Goal: Information Seeking & Learning: Learn about a topic

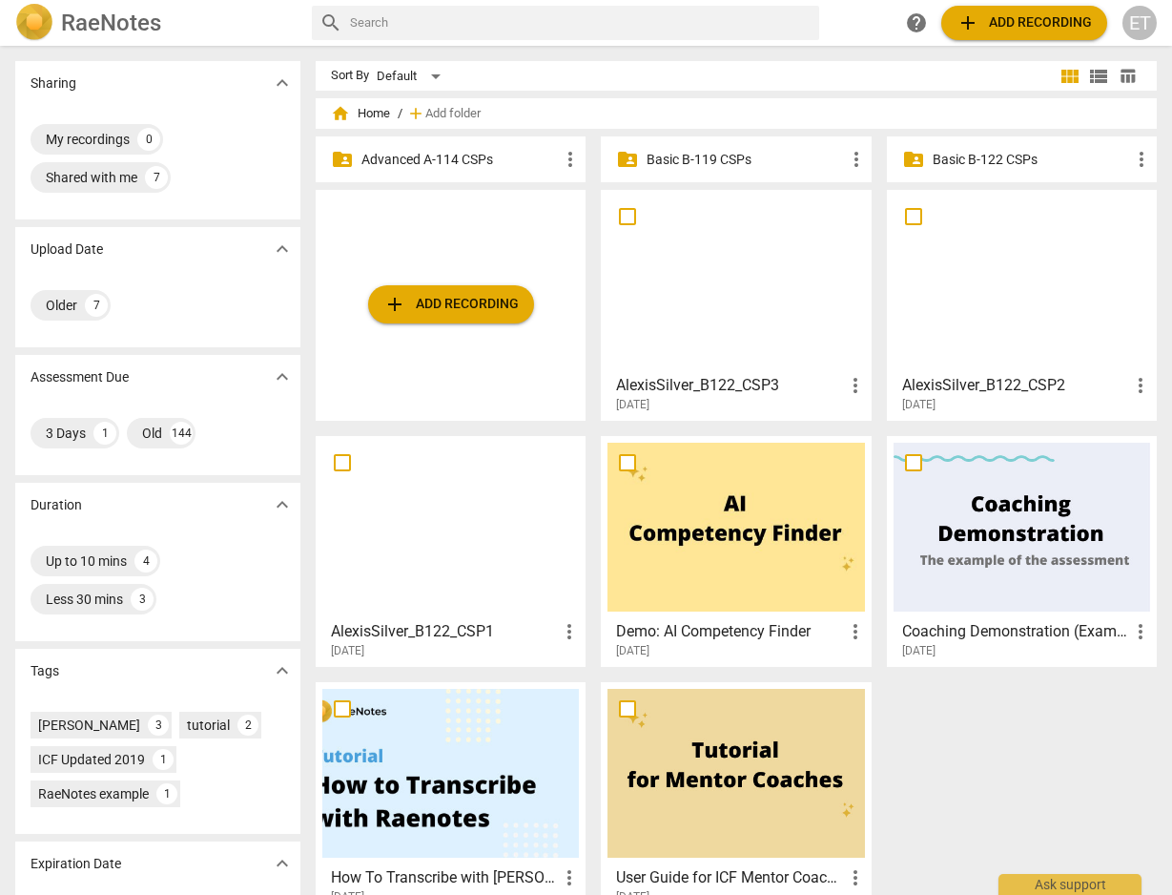
click at [421, 160] on p "Advanced A-114 CSPs" at bounding box center [459, 160] width 197 height 20
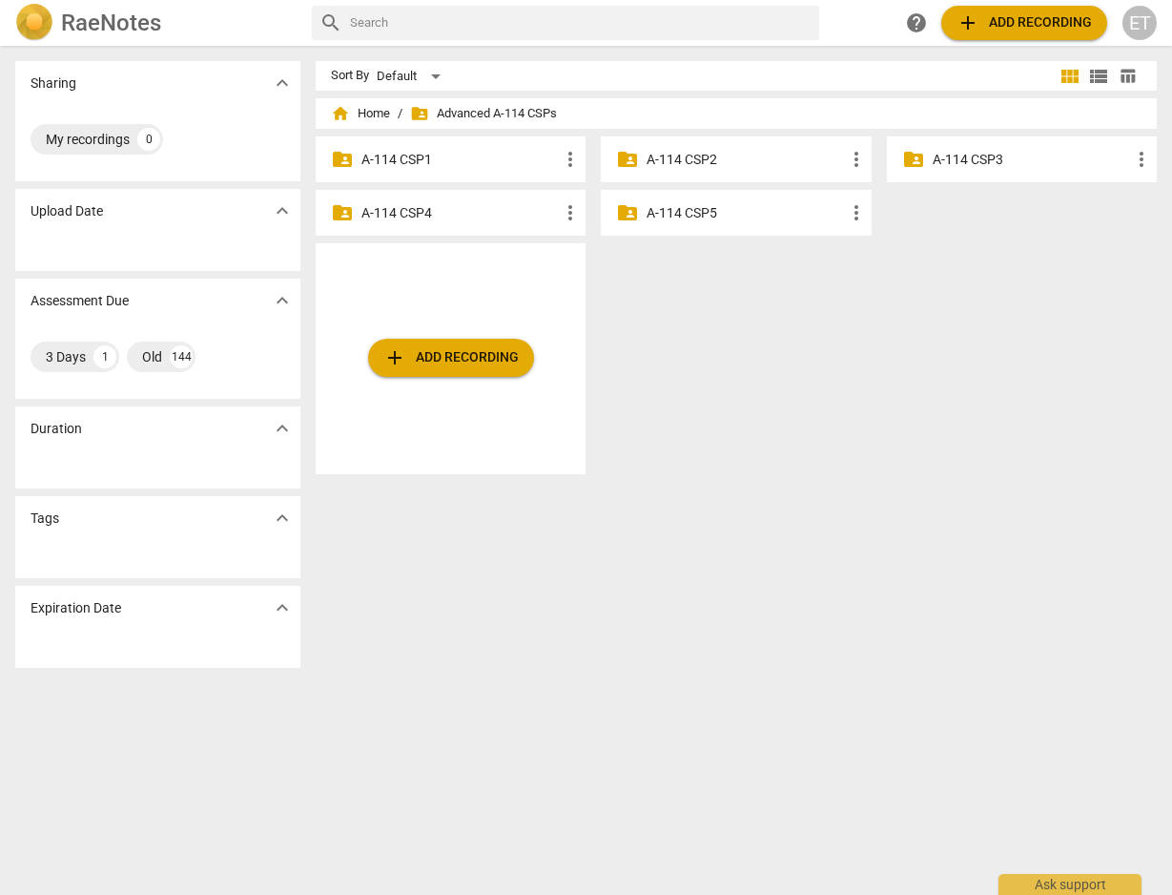
click at [957, 156] on p "A-114 CSP3" at bounding box center [1031, 160] width 197 height 20
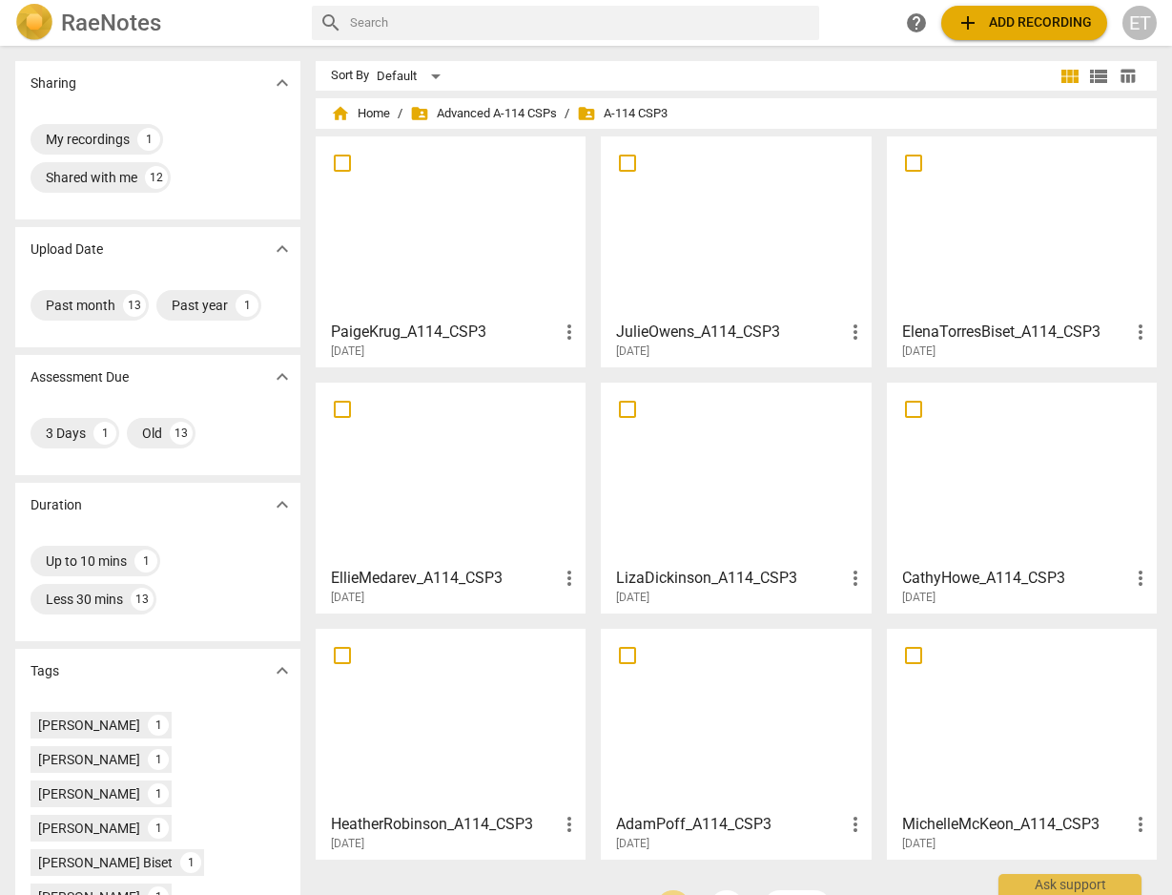
click at [931, 334] on h3 "ElenaTorresBiset_A114_CSP3" at bounding box center [1015, 331] width 227 height 23
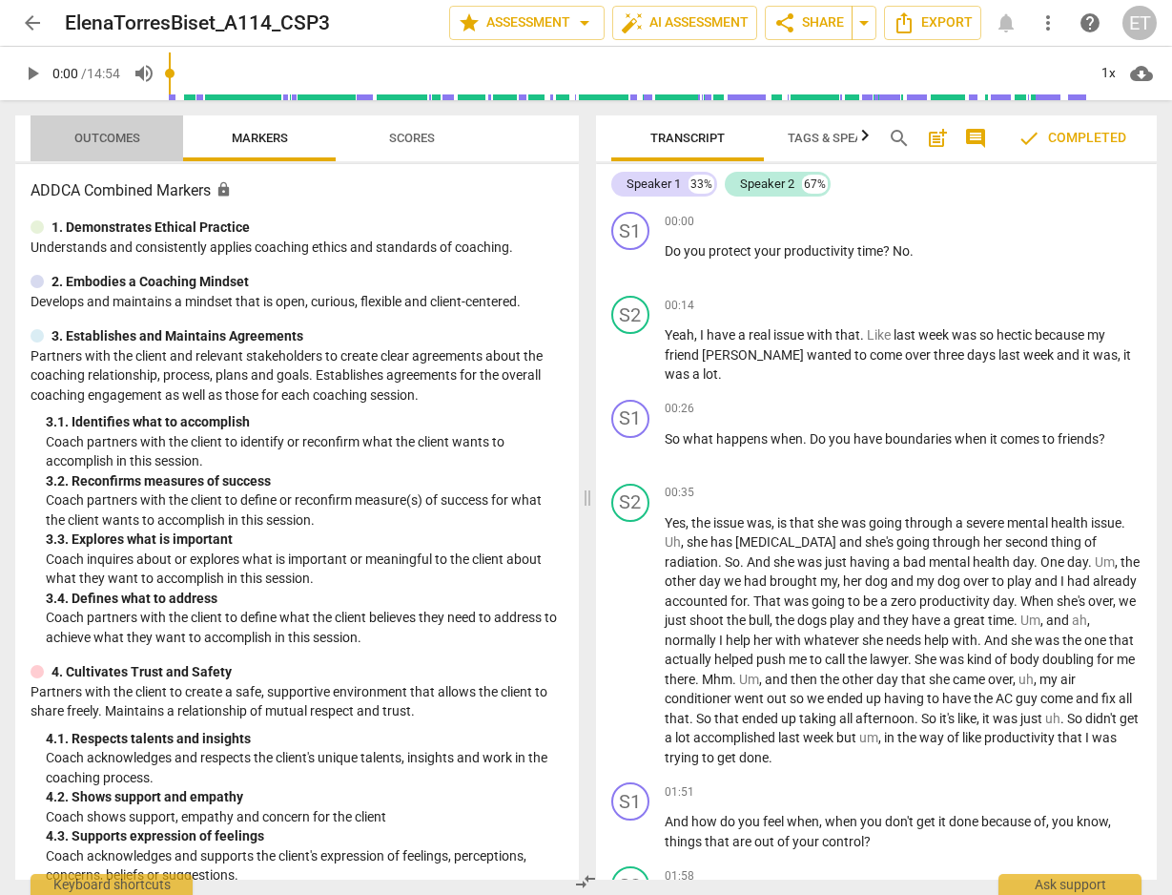
click at [124, 139] on span "Outcomes" at bounding box center [107, 138] width 66 height 14
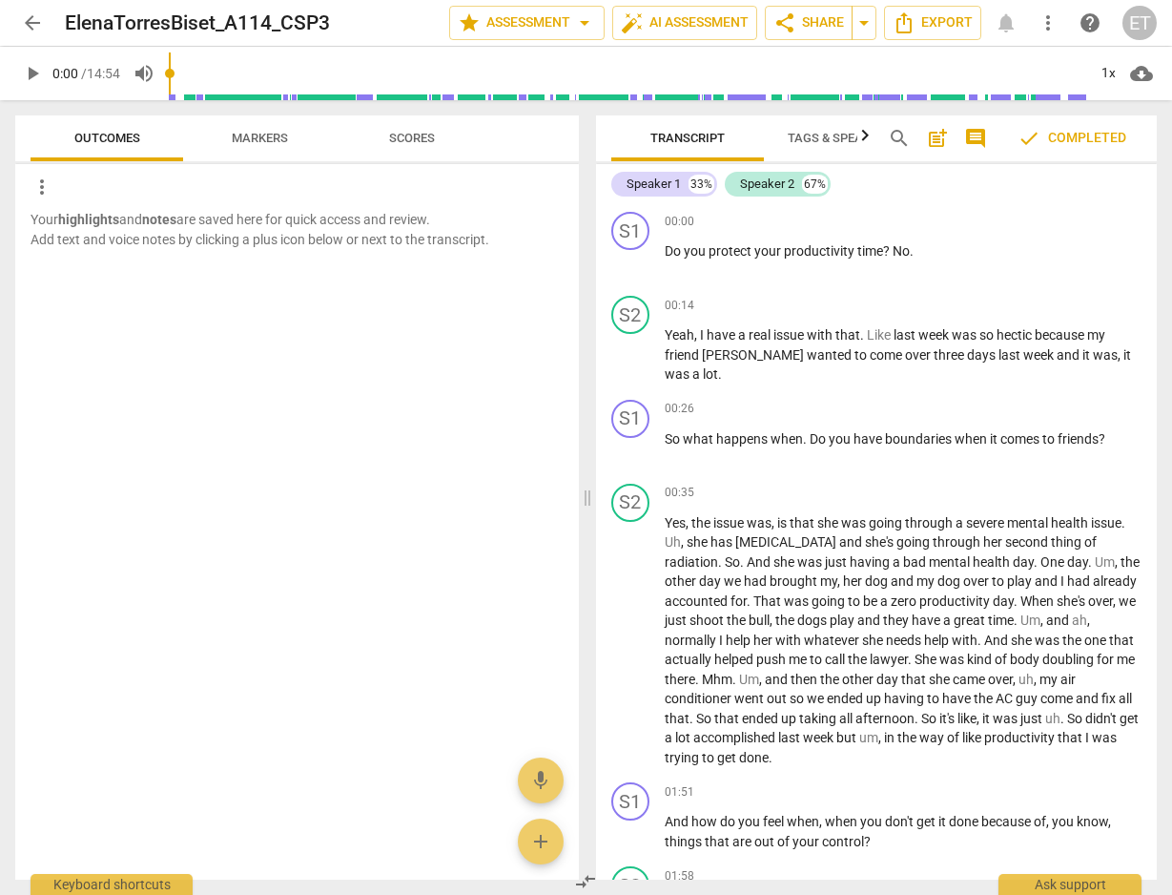
click at [430, 149] on span "Scores" at bounding box center [412, 139] width 92 height 26
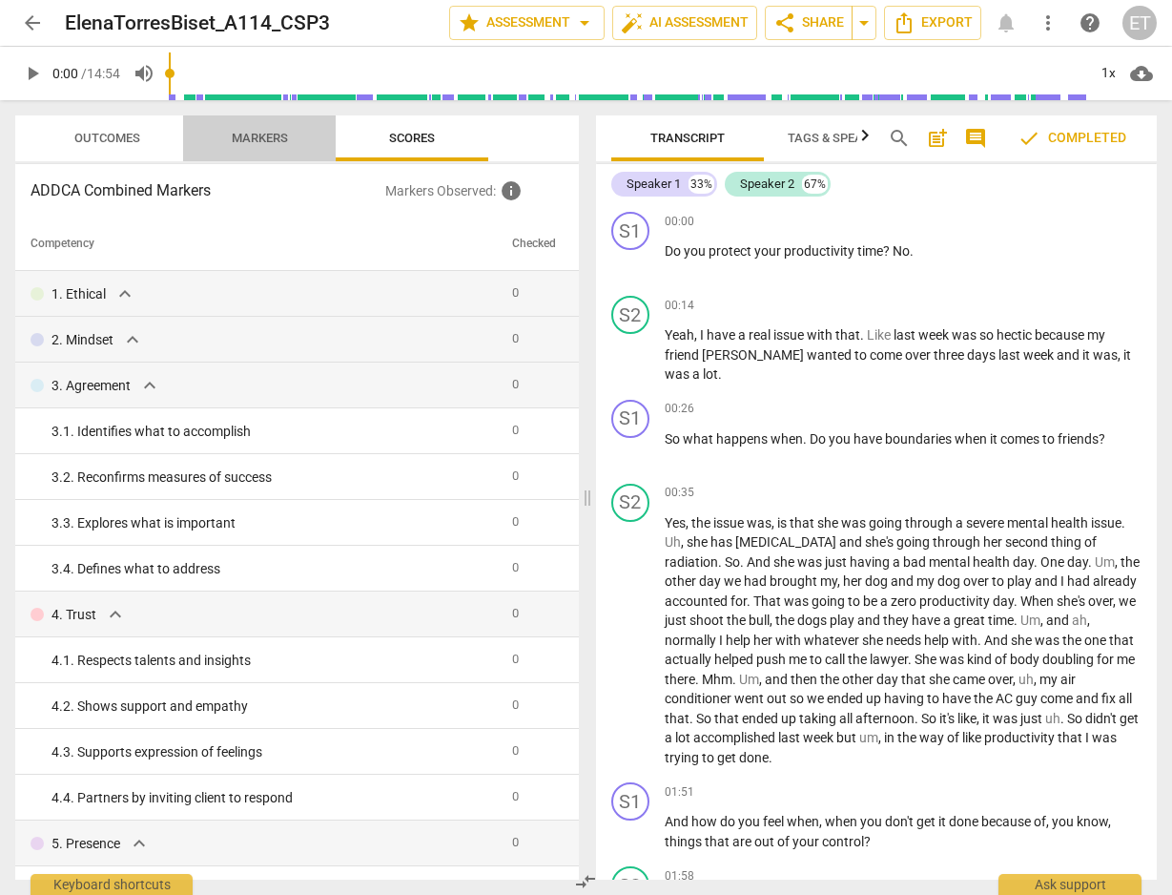
click at [271, 136] on span "Markers" at bounding box center [260, 138] width 56 height 14
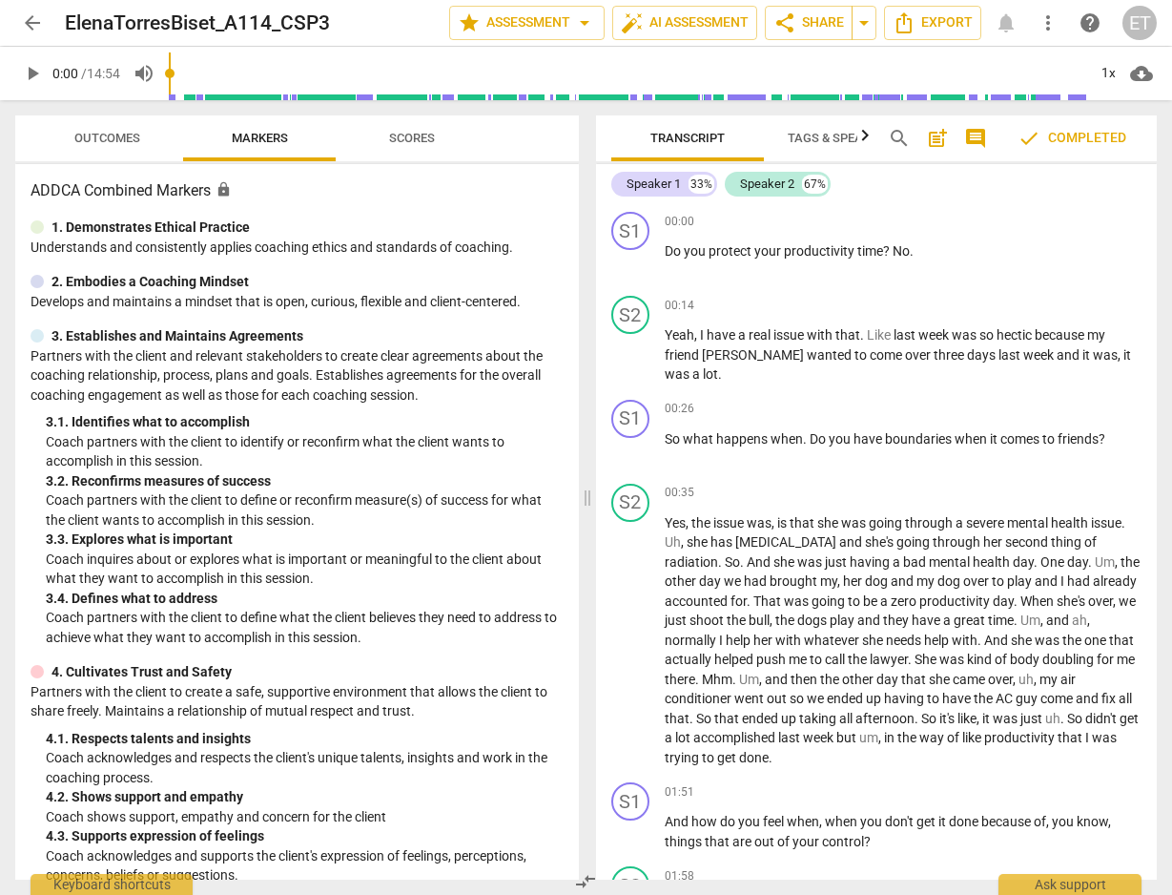
click at [32, 24] on span "arrow_back" at bounding box center [32, 22] width 23 height 23
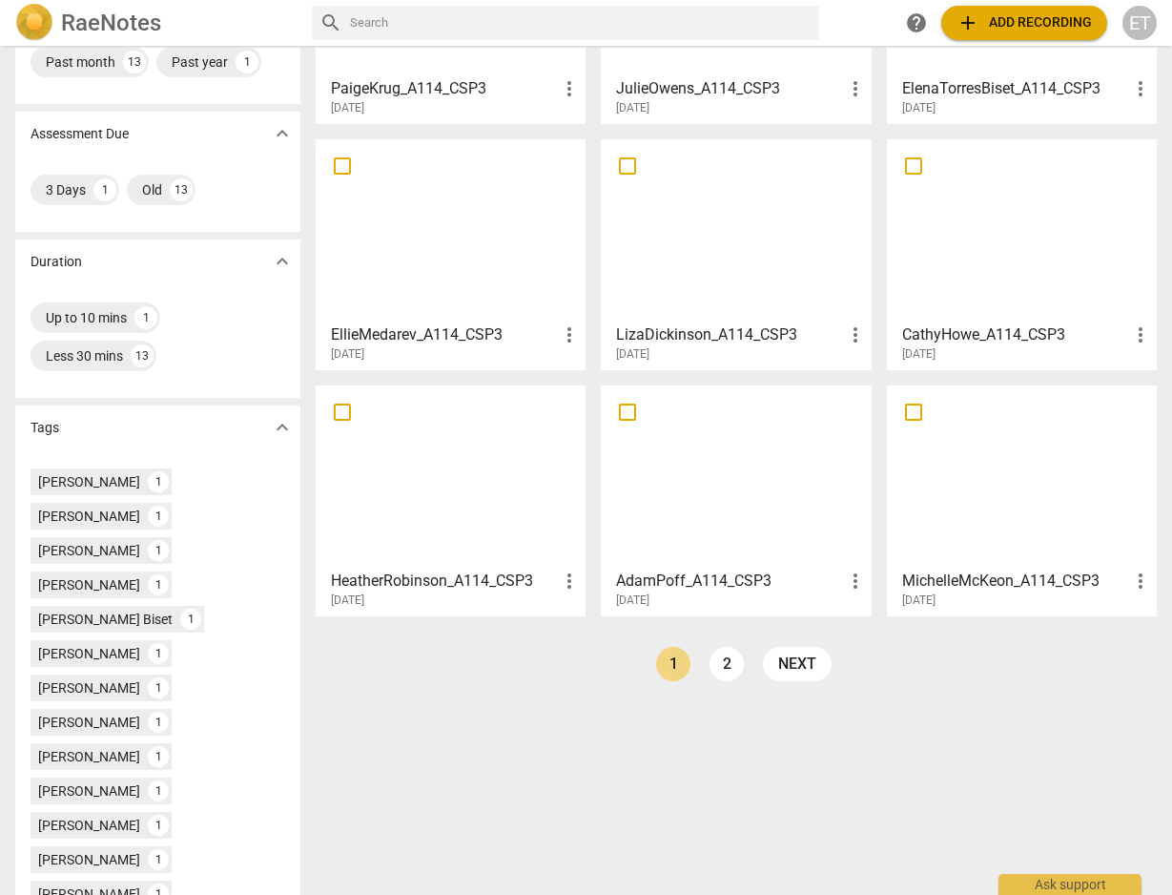
scroll to position [330, 0]
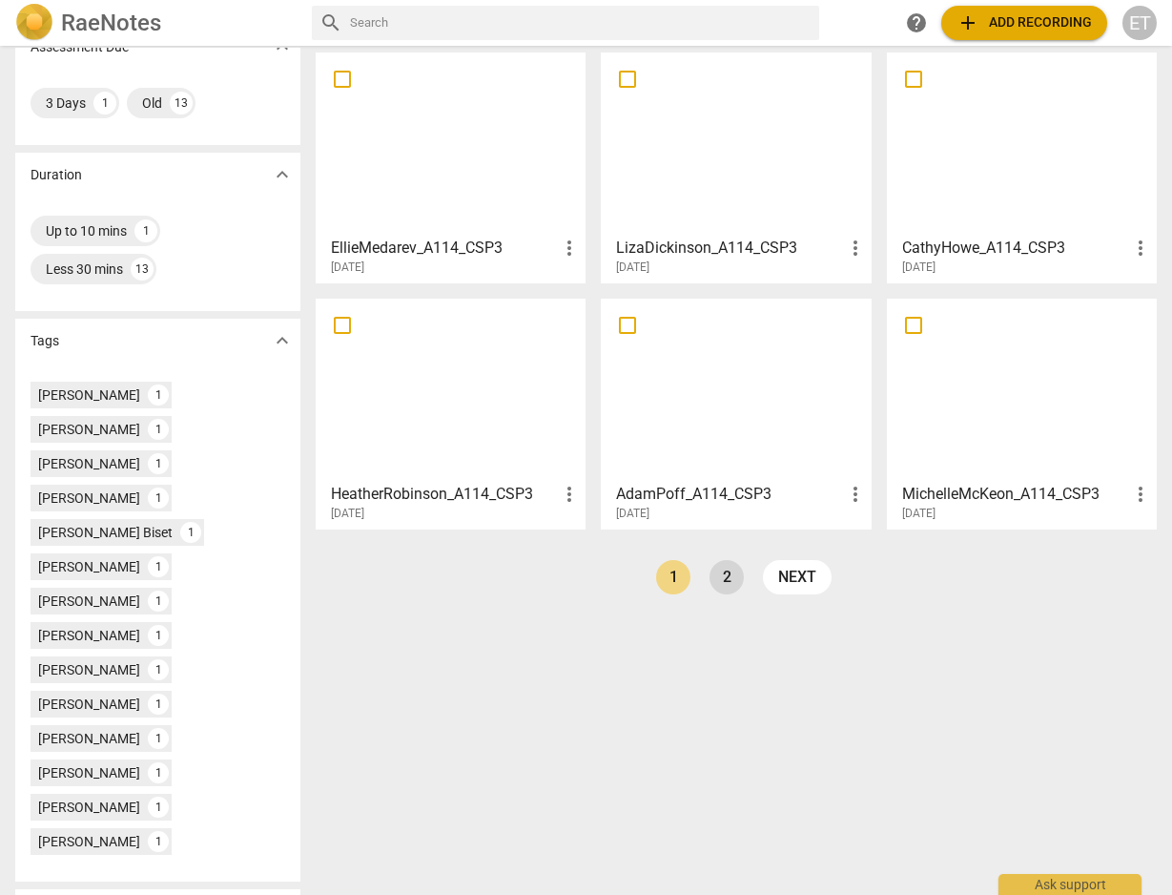
click at [725, 570] on link "2" at bounding box center [727, 577] width 34 height 34
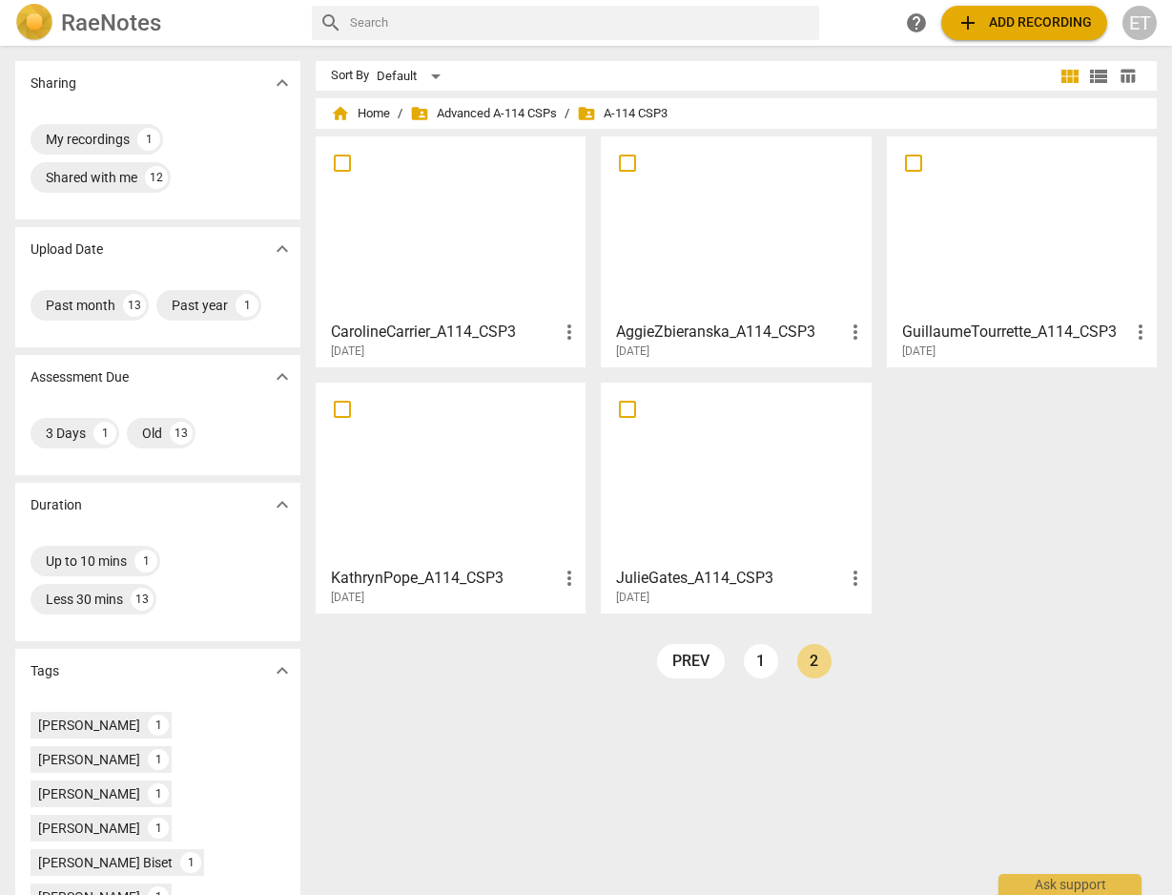
click at [653, 341] on h3 "AggieZbieranska_A114_CSP3" at bounding box center [729, 331] width 227 height 23
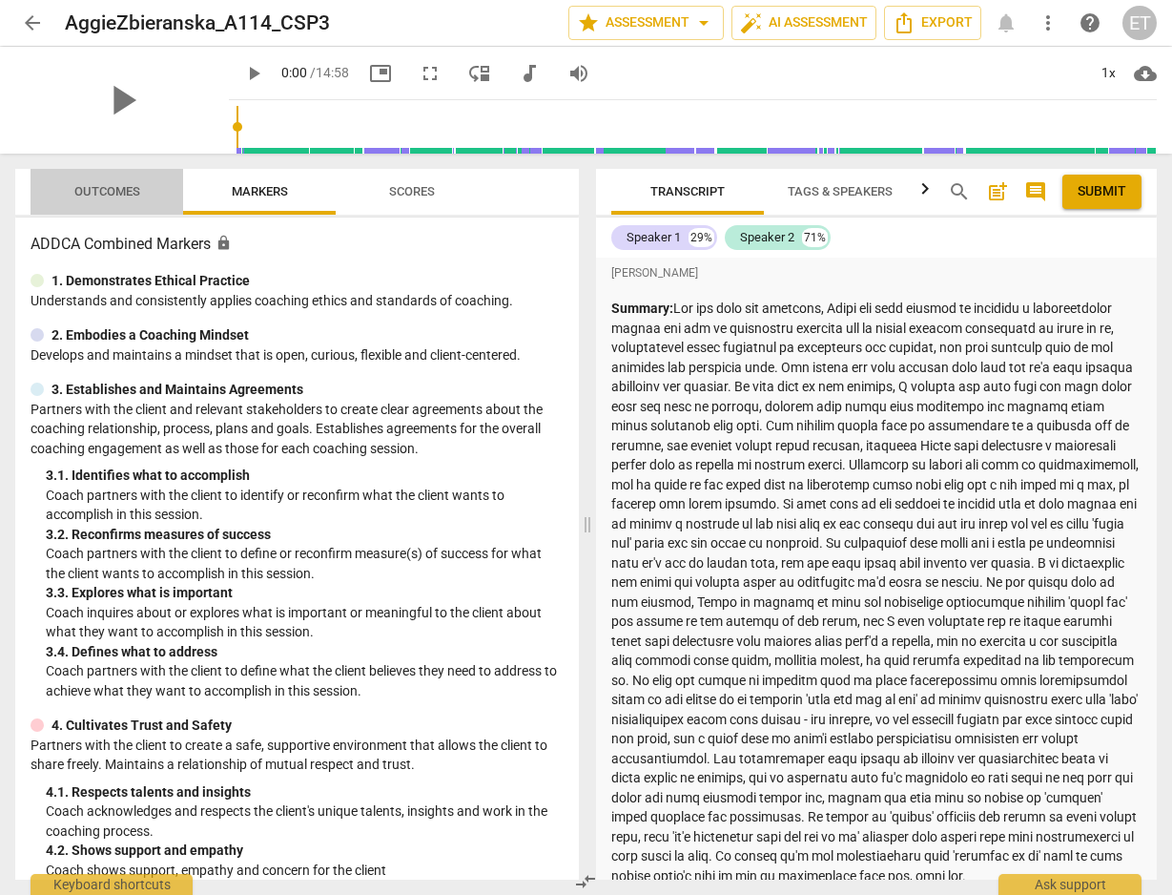
click at [116, 196] on span "Outcomes" at bounding box center [107, 191] width 66 height 14
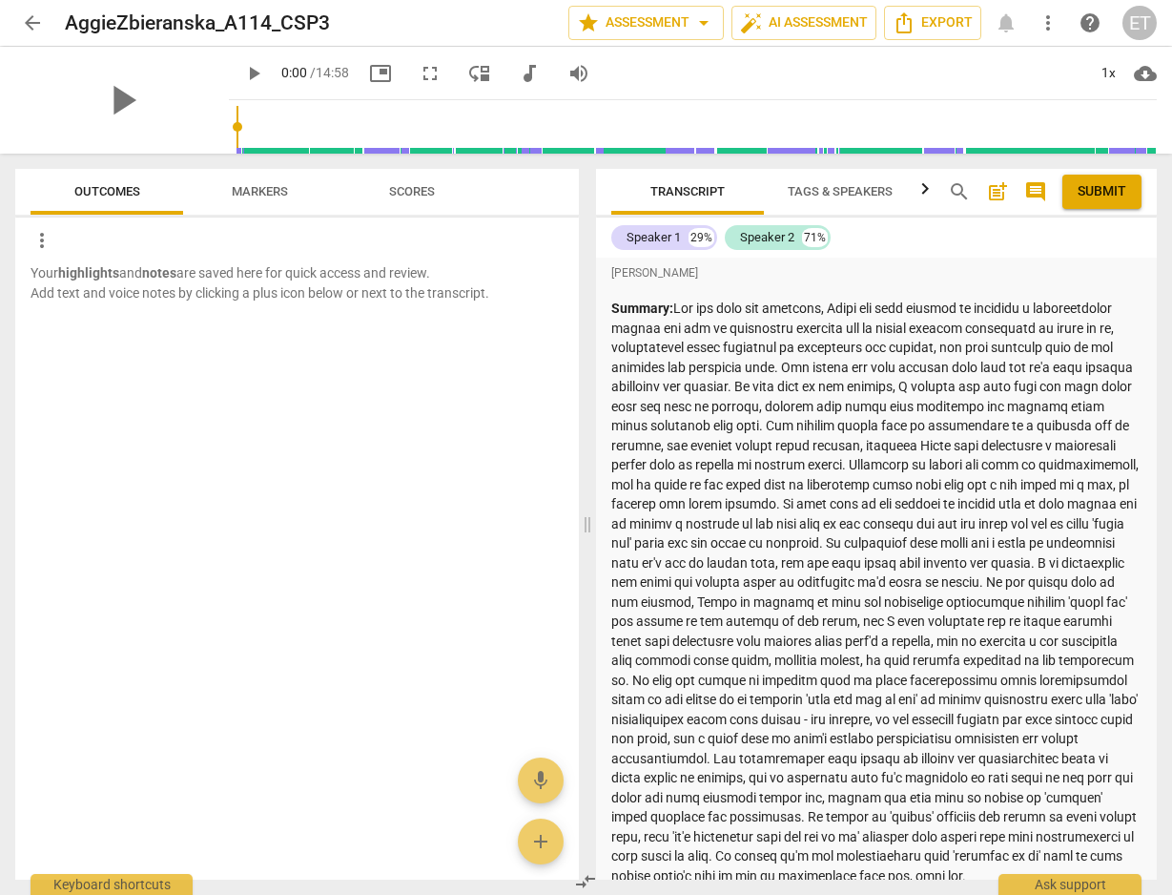
click at [403, 194] on span "Scores" at bounding box center [412, 191] width 46 height 14
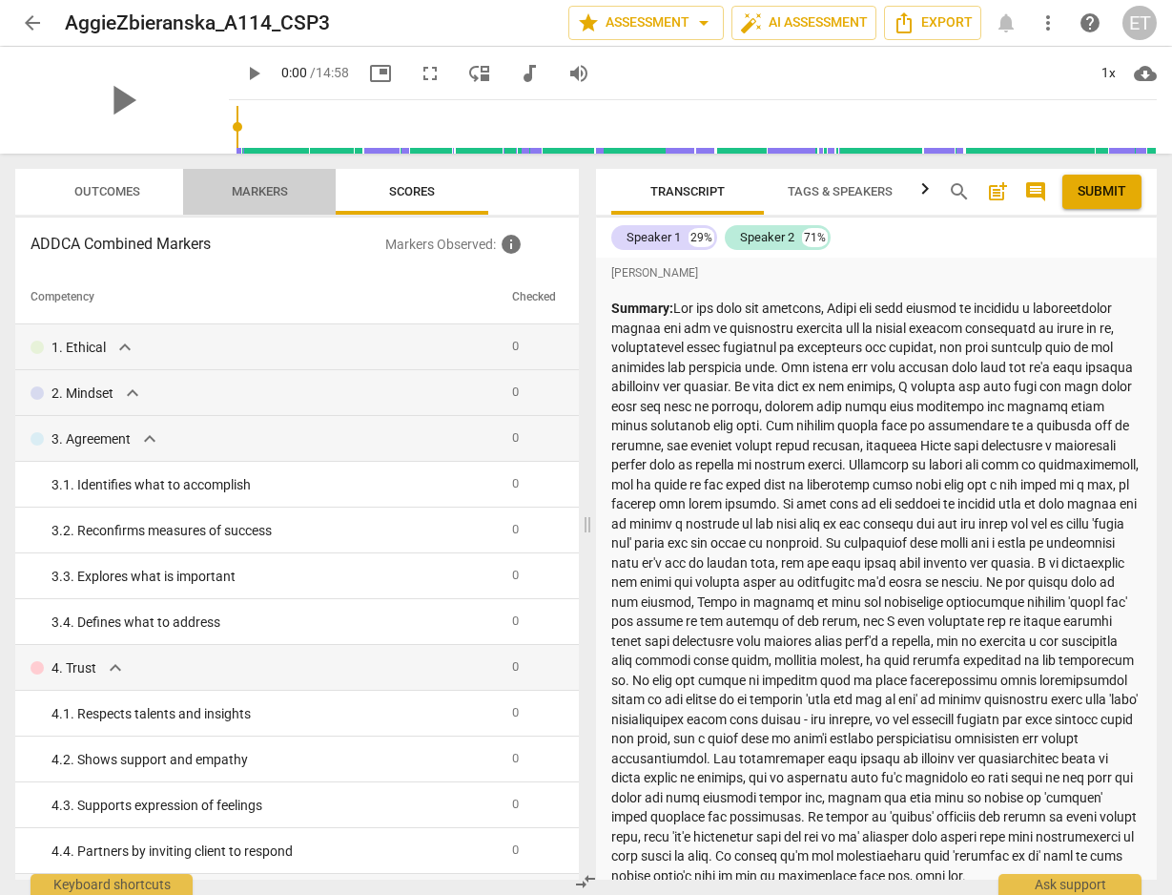
click at [279, 184] on span "Markers" at bounding box center [260, 191] width 56 height 14
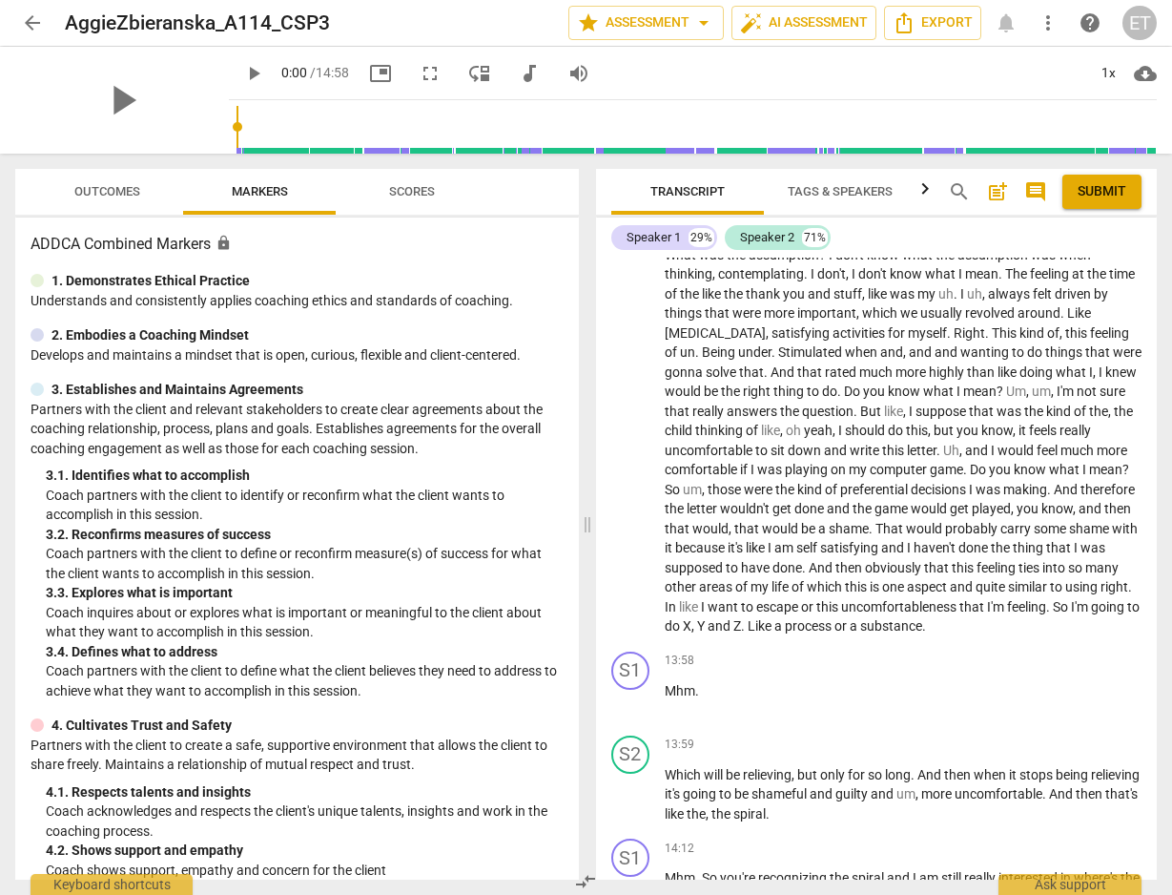
scroll to position [6234, 0]
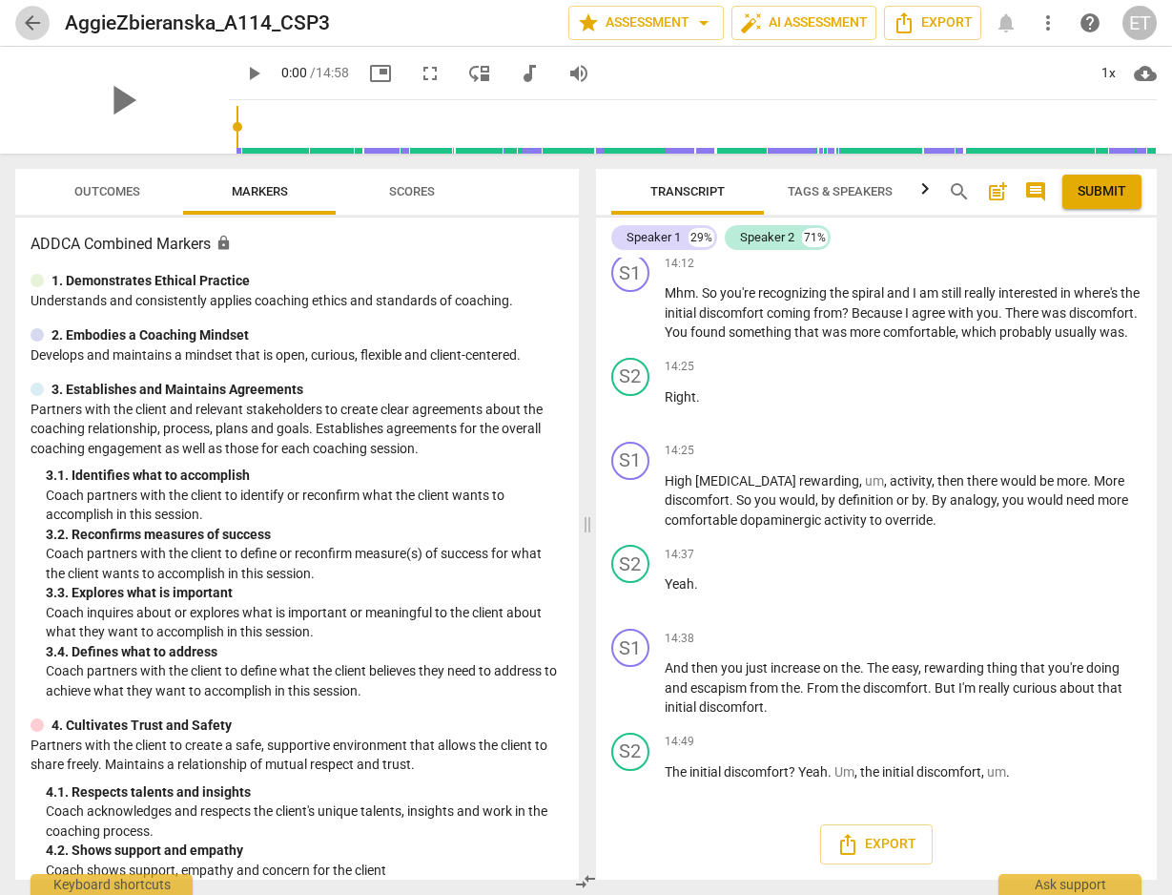
click at [29, 33] on span "arrow_back" at bounding box center [32, 22] width 23 height 23
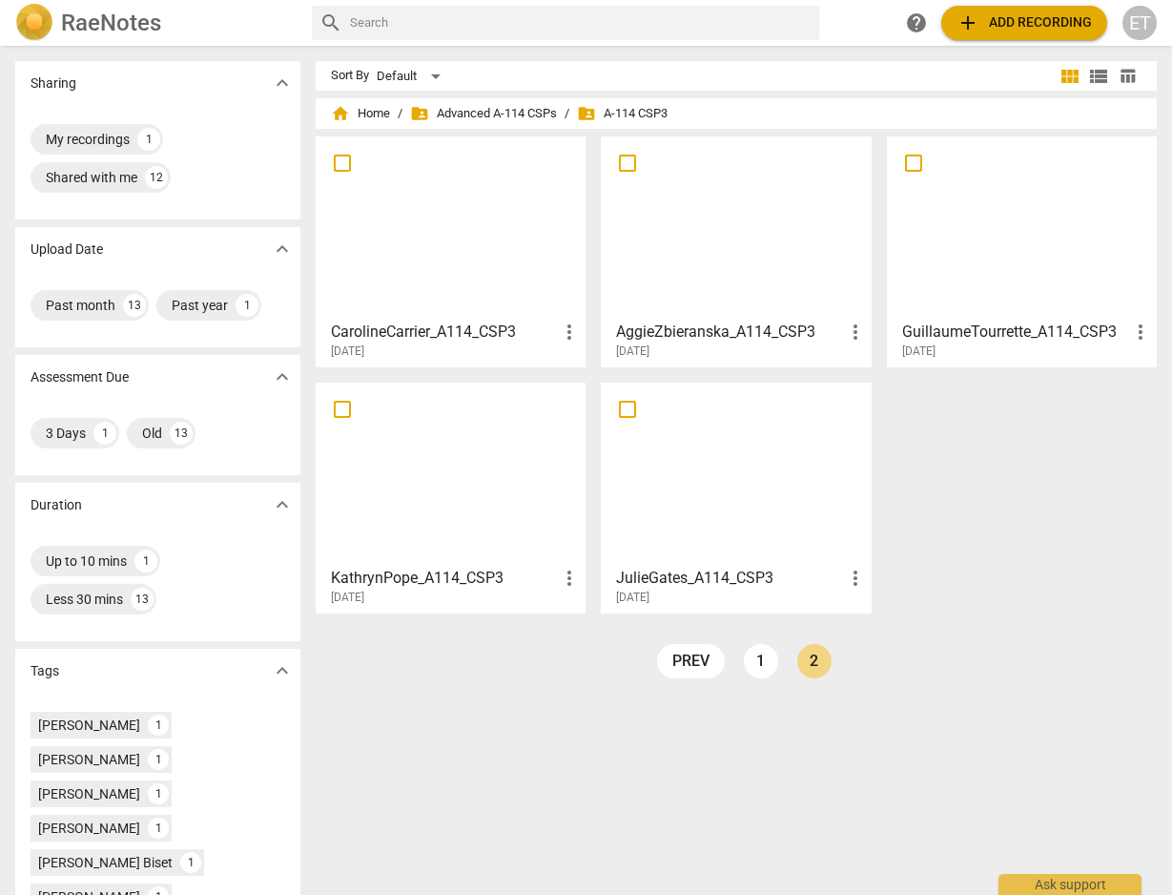
click at [29, 33] on img at bounding box center [34, 23] width 38 height 38
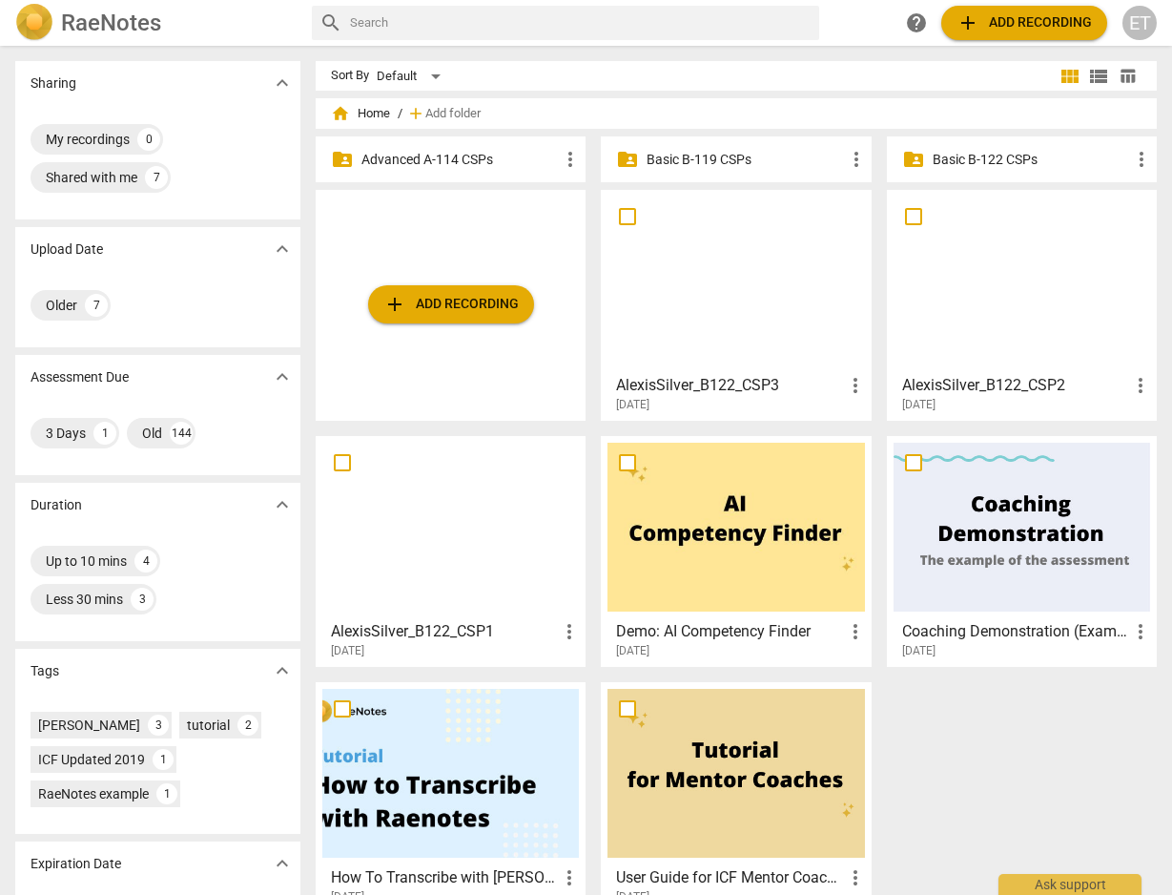
click at [671, 156] on p "Basic B-119 CSPs" at bounding box center [745, 160] width 197 height 20
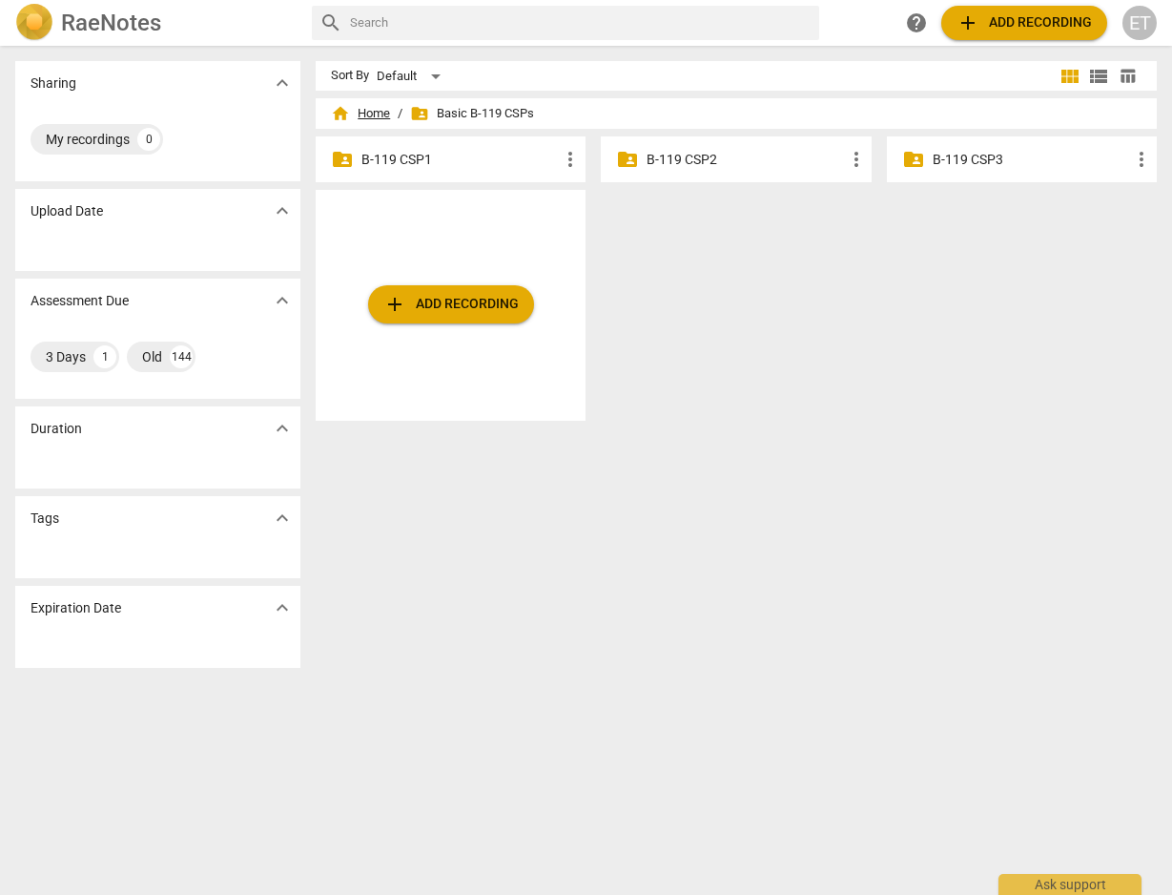
click at [377, 114] on span "home Home" at bounding box center [360, 113] width 59 height 19
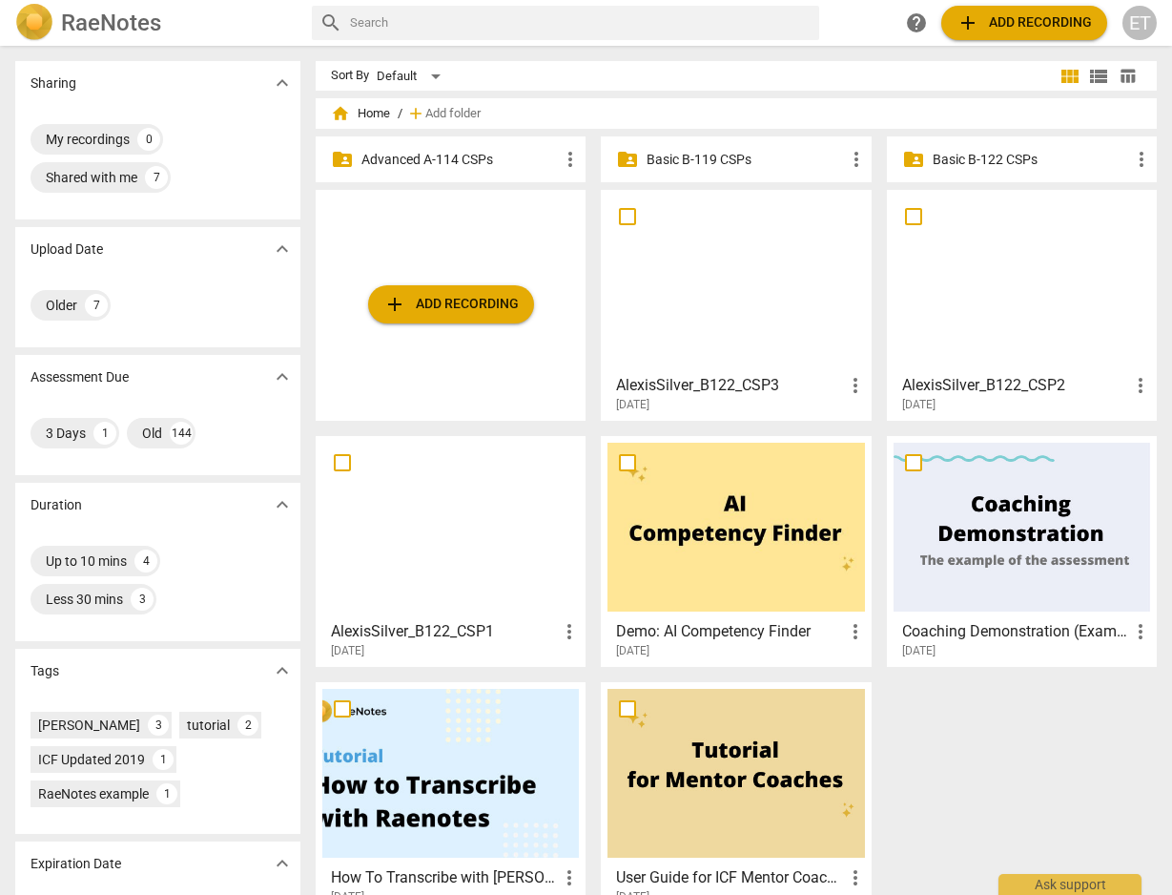
click at [403, 162] on p "Advanced A-114 CSPs" at bounding box center [459, 160] width 197 height 20
